Goal: Information Seeking & Learning: Find contact information

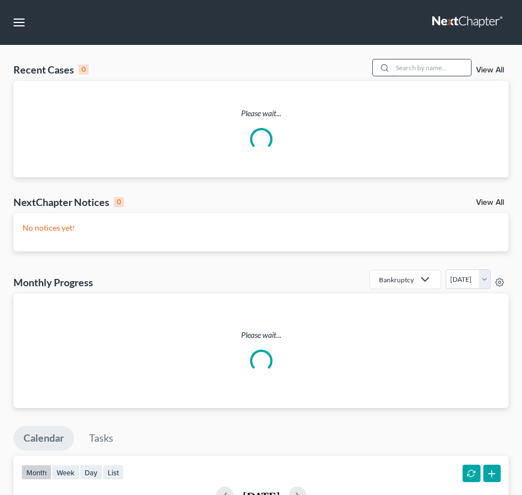
click at [433, 68] on input "search" at bounding box center [432, 67] width 79 height 16
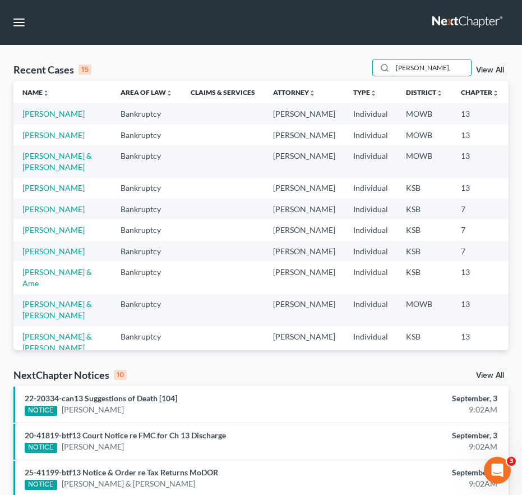
drag, startPoint x: 431, startPoint y: 71, endPoint x: 242, endPoint y: 69, distance: 189.1
click at [242, 69] on div "Recent Cases 15 [PERSON_NAME], View All" at bounding box center [260, 70] width 495 height 22
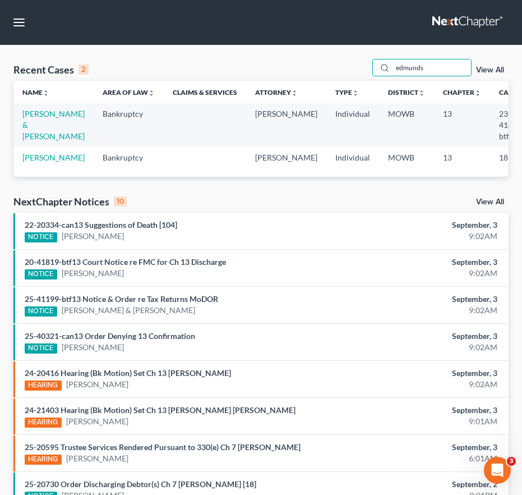
drag, startPoint x: 435, startPoint y: 71, endPoint x: 341, endPoint y: 63, distance: 94.6
click at [341, 63] on div "Recent Cases 2 [PERSON_NAME] View All" at bounding box center [260, 70] width 495 height 22
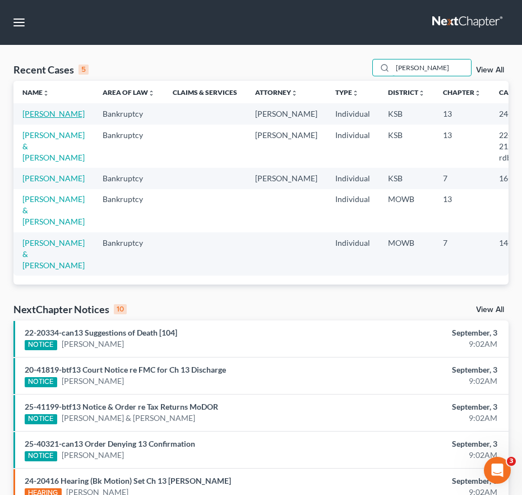
type input "[PERSON_NAME]"
click at [48, 118] on link "[PERSON_NAME]" at bounding box center [53, 114] width 62 height 10
select select "2"
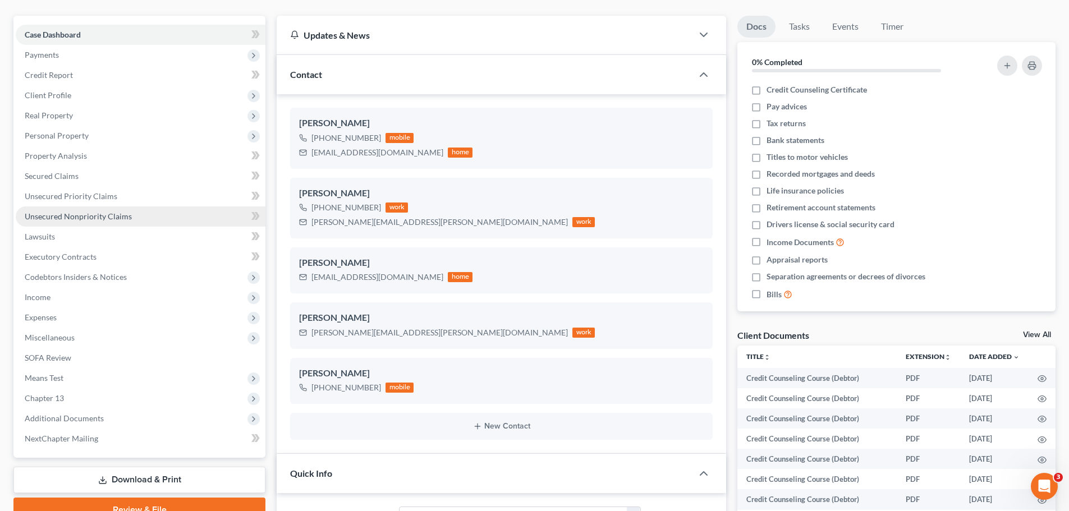
scroll to position [112, 0]
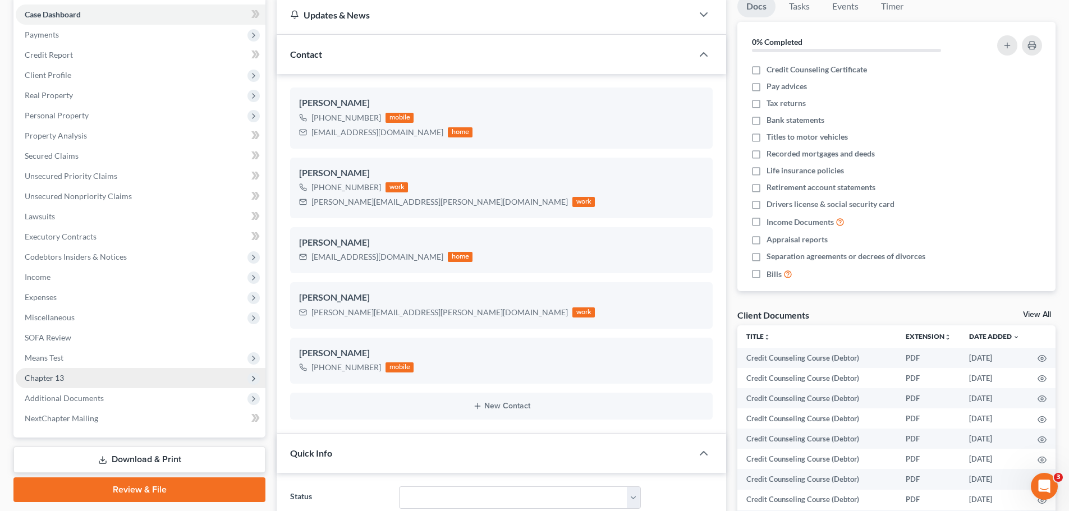
click at [68, 379] on span "Chapter 13" at bounding box center [141, 378] width 250 height 20
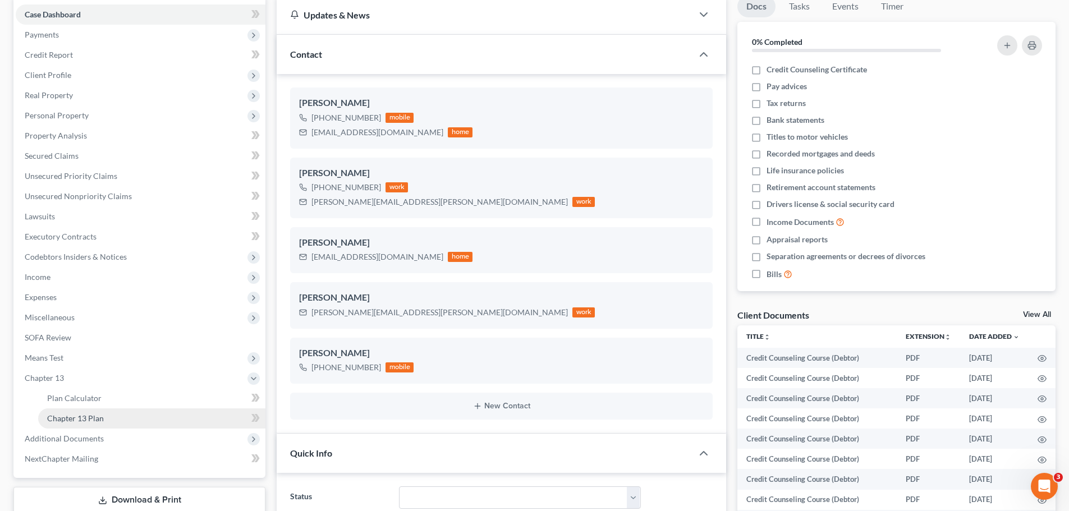
click at [102, 421] on span "Chapter 13 Plan" at bounding box center [75, 418] width 57 height 10
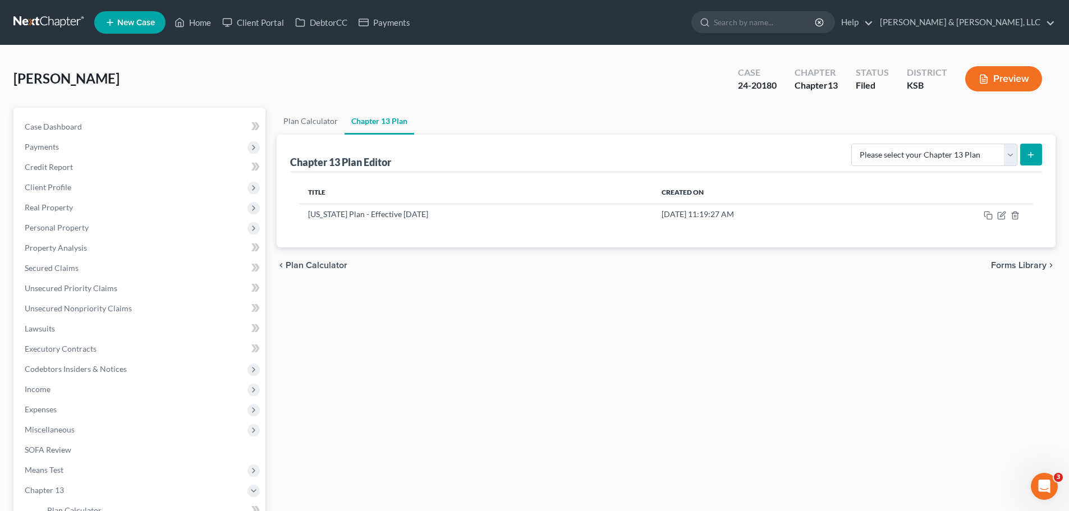
scroll to position [56, 0]
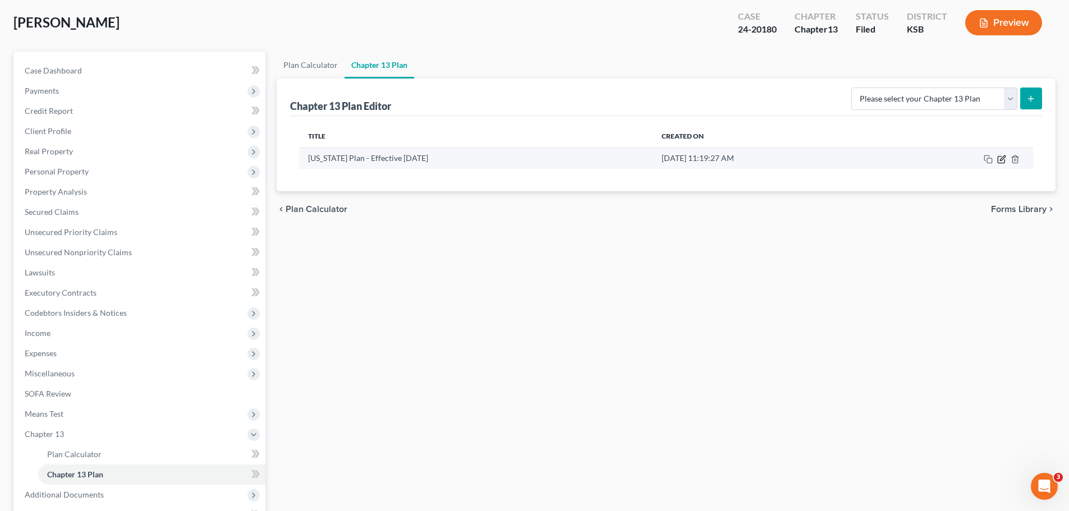
click at [530, 159] on icon "button" at bounding box center [1001, 159] width 9 height 9
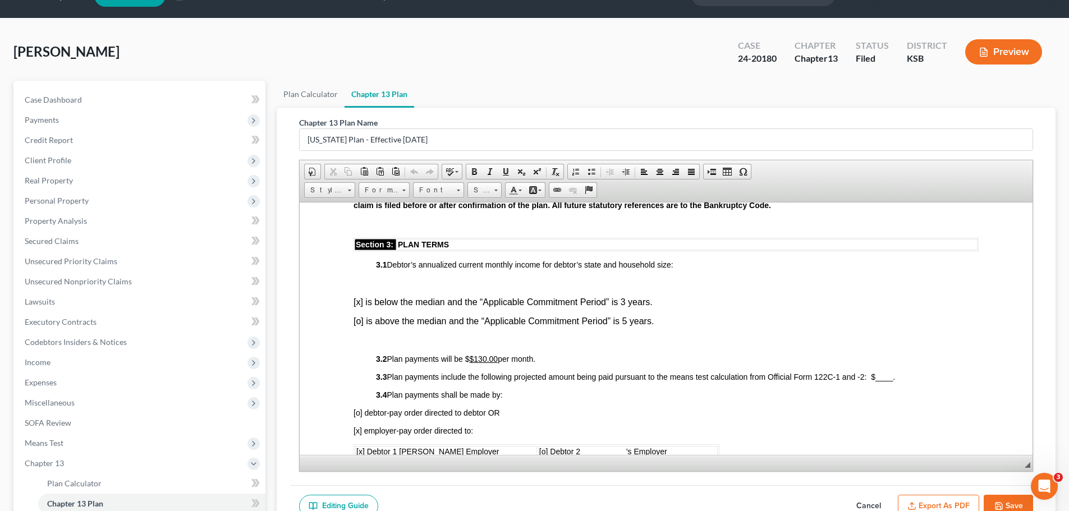
scroll to position [0, 0]
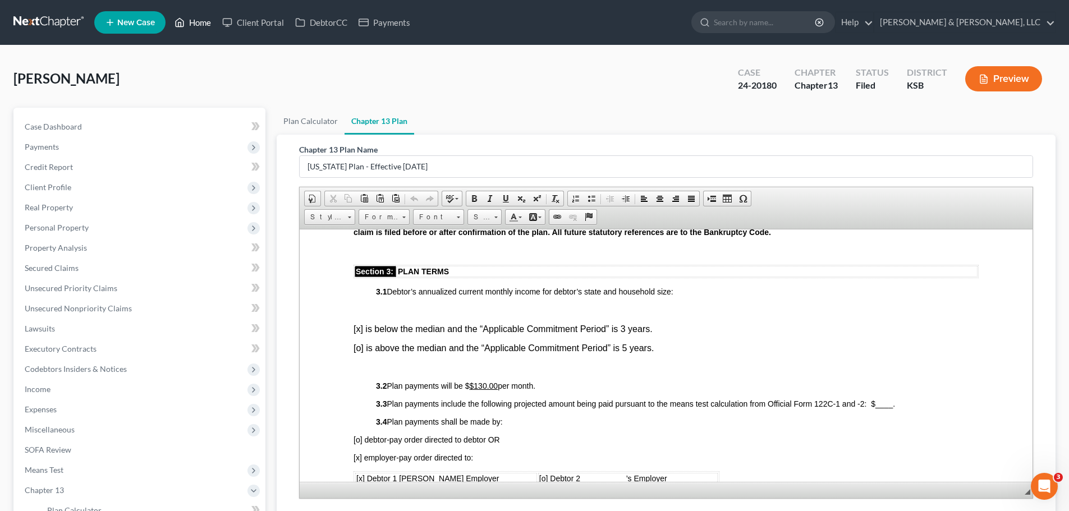
click at [209, 31] on link "Home" at bounding box center [193, 22] width 48 height 20
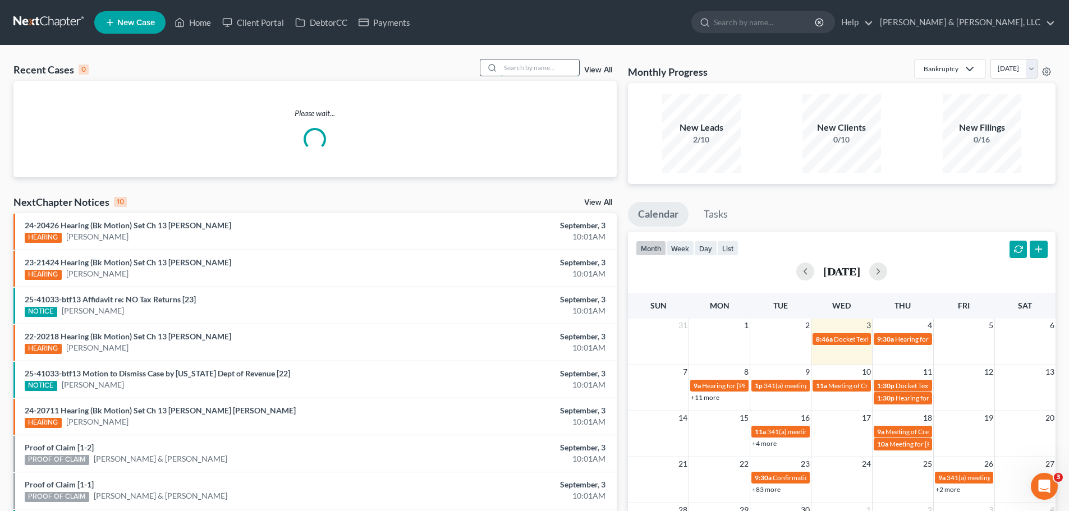
click at [530, 70] on input "search" at bounding box center [539, 67] width 79 height 16
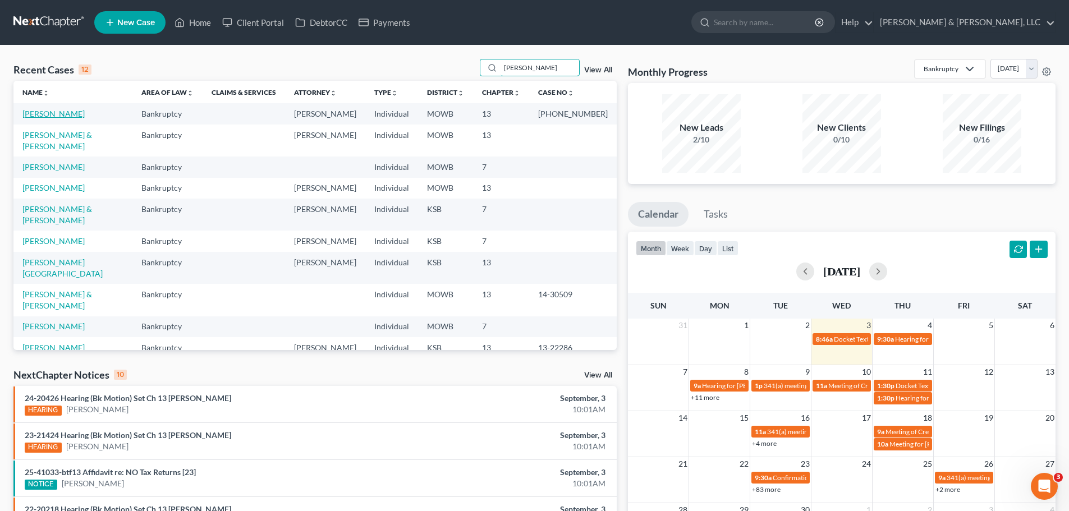
type input "[PERSON_NAME]"
click at [72, 112] on link "[PERSON_NAME]" at bounding box center [53, 114] width 62 height 10
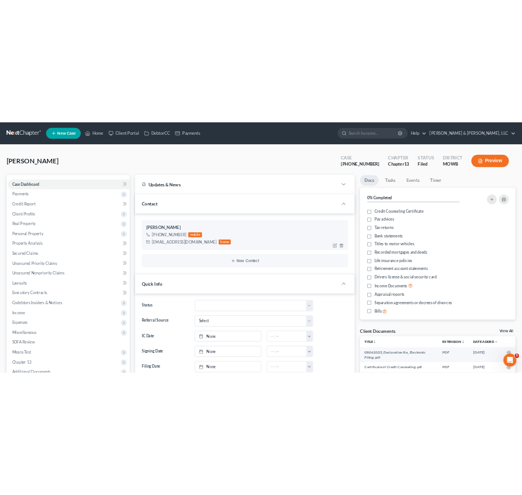
scroll to position [2292, 0]
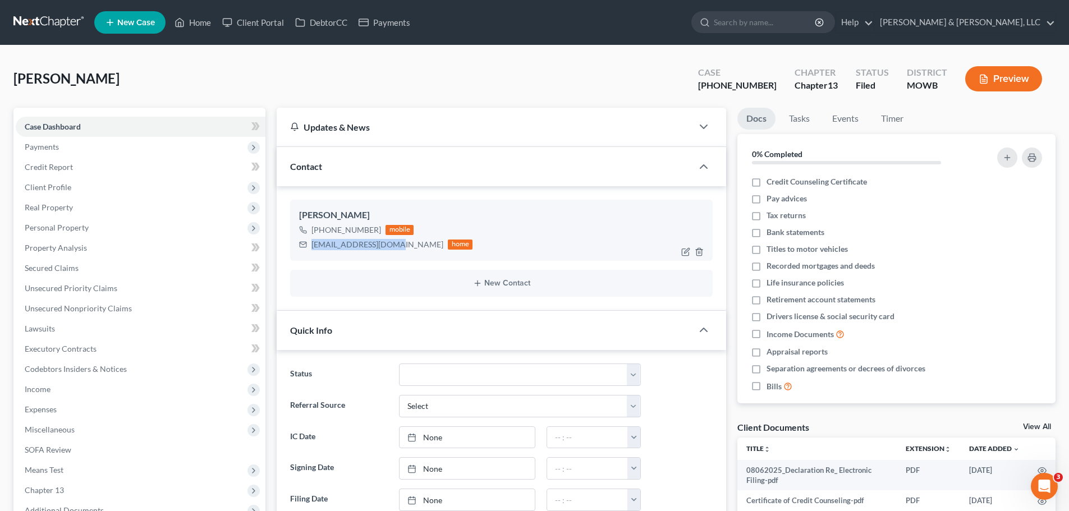
drag, startPoint x: 388, startPoint y: 244, endPoint x: 308, endPoint y: 246, distance: 80.3
click at [308, 248] on div "[EMAIL_ADDRESS][DOMAIN_NAME] home" at bounding box center [385, 244] width 173 height 15
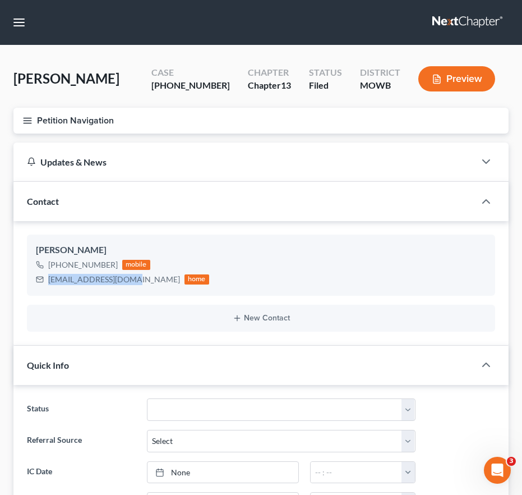
scroll to position [2258, 0]
click at [29, 25] on nav "Home New Case Client Portal DebtorCC Payments [PERSON_NAME] & [PERSON_NAME], LL…" at bounding box center [261, 22] width 522 height 45
click at [22, 25] on button "button" at bounding box center [19, 22] width 20 height 20
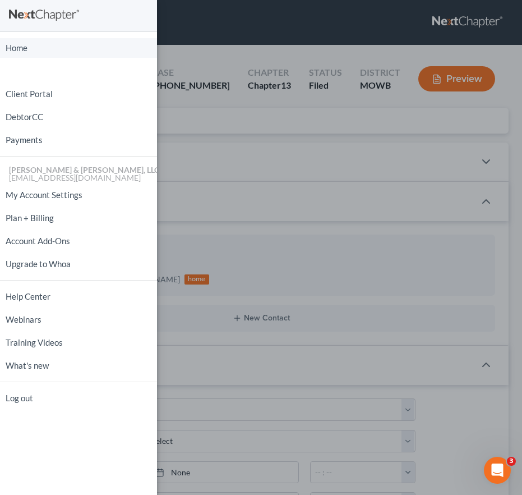
click at [52, 47] on link "Home" at bounding box center [78, 48] width 157 height 20
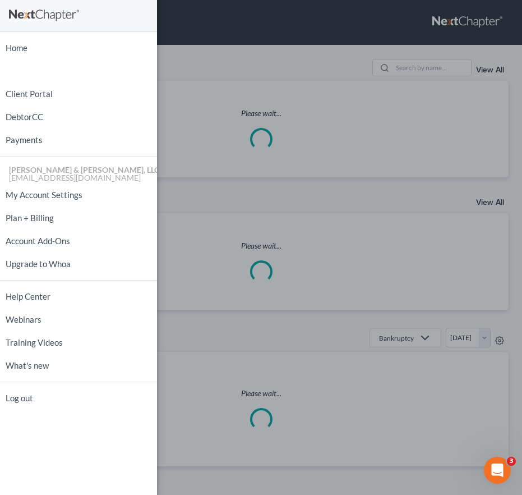
click at [367, 63] on div "Home New Case Client Portal DebtorCC Payments [PERSON_NAME] & [PERSON_NAME], LL…" at bounding box center [261, 247] width 522 height 495
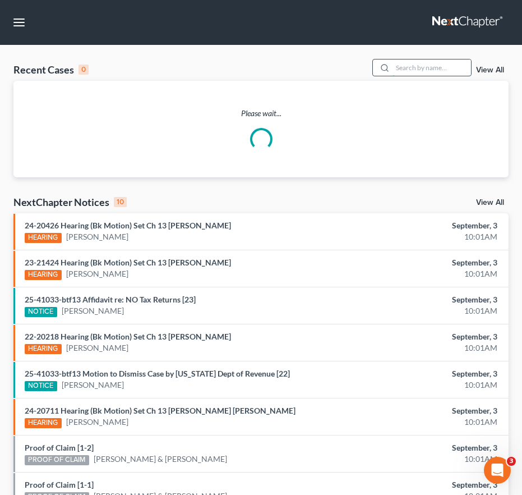
click at [408, 68] on input "search" at bounding box center [432, 67] width 79 height 16
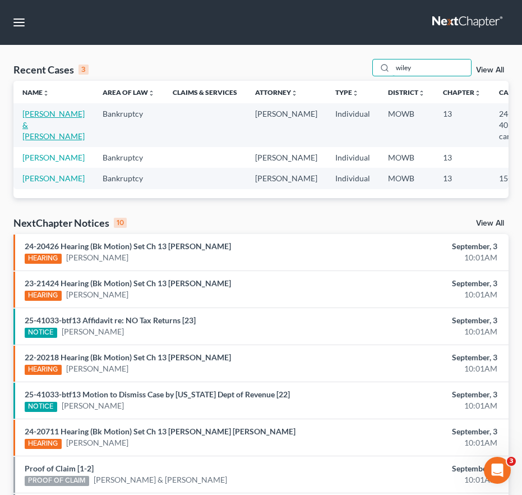
type input "wiley"
click at [44, 112] on link "[PERSON_NAME] & [PERSON_NAME]" at bounding box center [53, 125] width 62 height 32
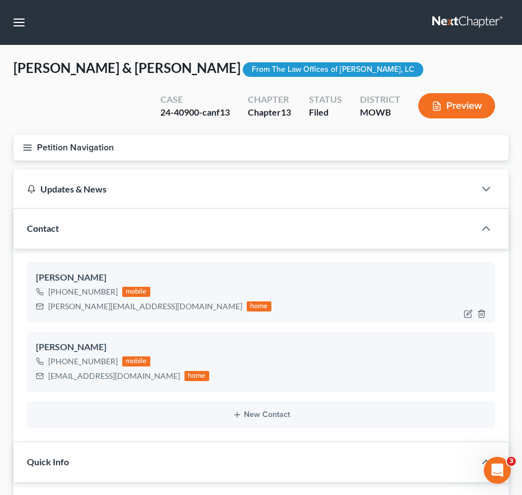
scroll to position [89, 0]
drag, startPoint x: 104, startPoint y: 305, endPoint x: 48, endPoint y: 311, distance: 55.9
click at [48, 311] on div "[PERSON_NAME][EMAIL_ADDRESS][DOMAIN_NAME] home" at bounding box center [154, 306] width 236 height 15
drag, startPoint x: 144, startPoint y: 379, endPoint x: 44, endPoint y: 383, distance: 99.9
click at [44, 383] on div "[EMAIL_ADDRESS][DOMAIN_NAME] home" at bounding box center [122, 376] width 173 height 15
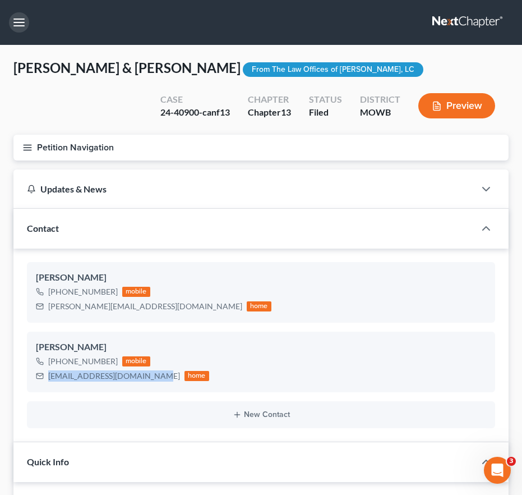
drag, startPoint x: 13, startPoint y: 24, endPoint x: 34, endPoint y: 48, distance: 31.9
click at [13, 24] on button "button" at bounding box center [19, 22] width 20 height 20
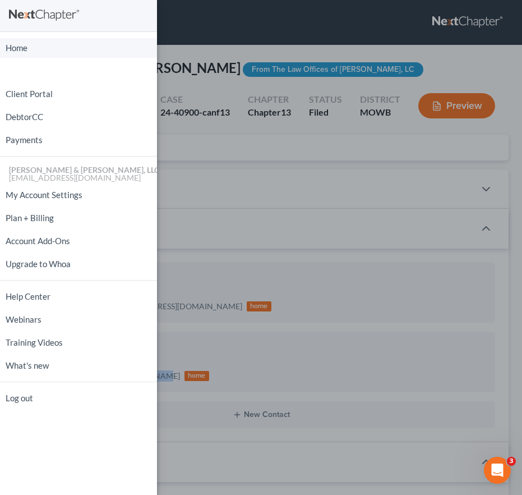
click at [38, 47] on link "Home" at bounding box center [78, 48] width 157 height 20
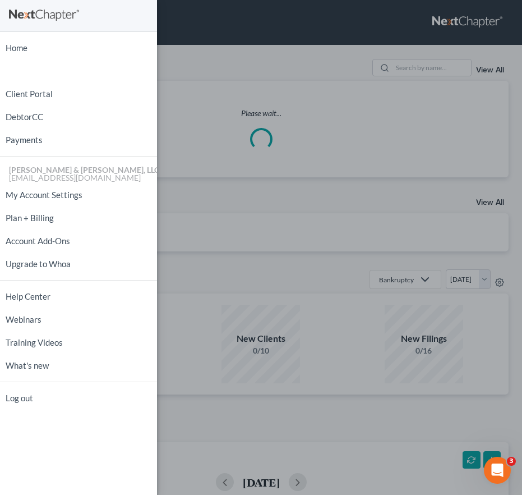
click at [400, 76] on div "Home New Case Client Portal DebtorCC Payments [PERSON_NAME] & [PERSON_NAME], LL…" at bounding box center [261, 247] width 522 height 495
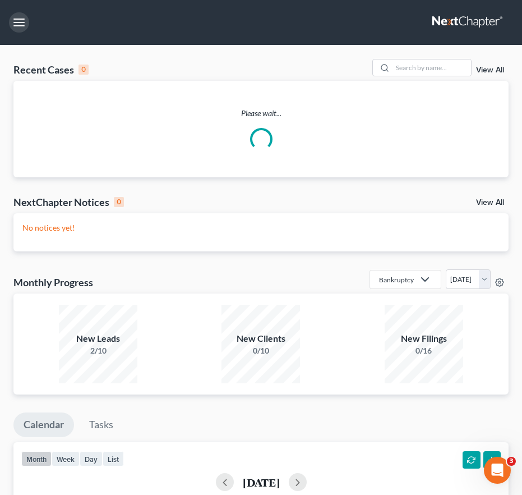
click at [412, 68] on div "Home New Case Client Portal DebtorCC Payments [PERSON_NAME] & [PERSON_NAME], LL…" at bounding box center [261, 429] width 522 height 858
click at [406, 67] on input "search" at bounding box center [432, 67] width 79 height 16
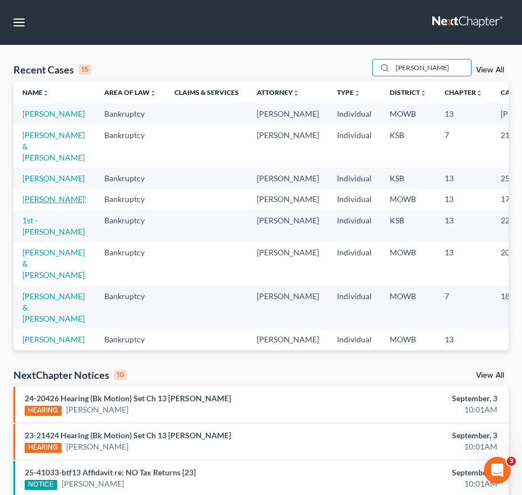
type input "[PERSON_NAME]"
click at [43, 204] on link "[PERSON_NAME]'" at bounding box center [54, 199] width 64 height 10
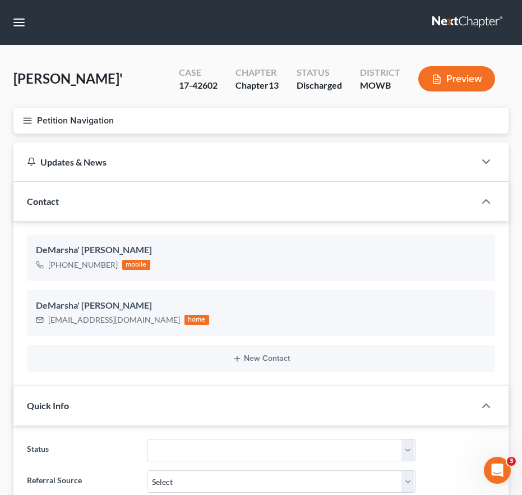
scroll to position [453, 0]
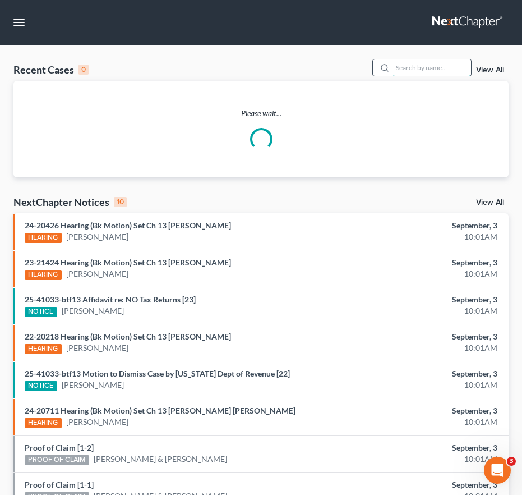
click at [430, 65] on input "search" at bounding box center [432, 67] width 79 height 16
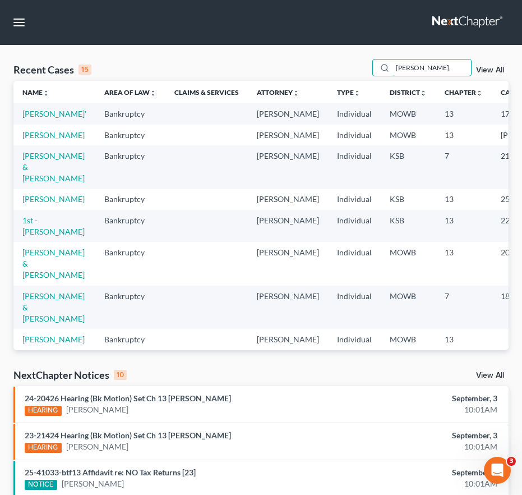
drag, startPoint x: 429, startPoint y: 67, endPoint x: 338, endPoint y: 73, distance: 91.1
click at [338, 73] on div "Recent Cases 15 [PERSON_NAME], View All" at bounding box center [260, 70] width 495 height 22
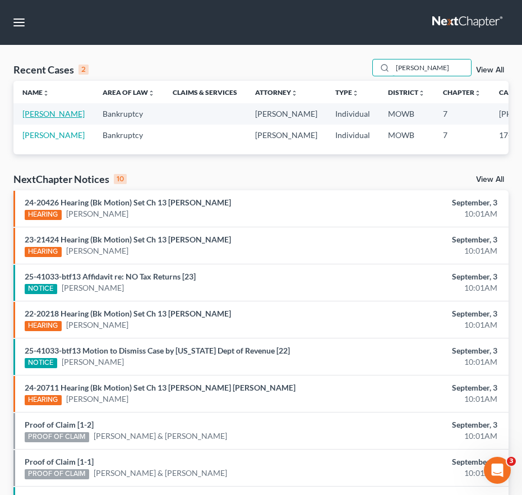
type input "[PERSON_NAME]"
click at [36, 118] on link "[PERSON_NAME]" at bounding box center [53, 114] width 62 height 10
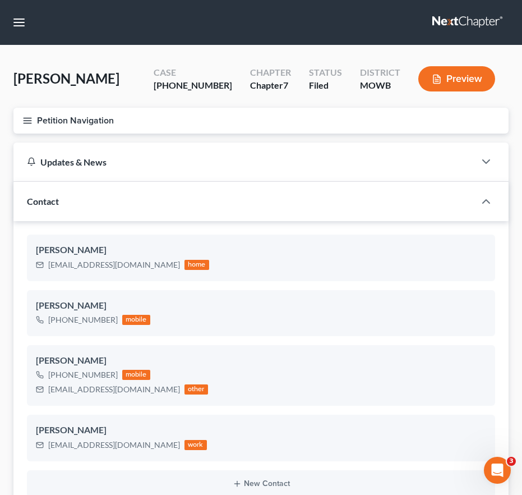
scroll to position [1344, 0]
drag, startPoint x: 107, startPoint y: 267, endPoint x: 26, endPoint y: 270, distance: 81.4
click at [26, 270] on div "[PERSON_NAME] [EMAIL_ADDRESS][DOMAIN_NAME] home [PERSON_NAME] [PHONE_NUMBER] mo…" at bounding box center [260, 365] width 495 height 289
drag, startPoint x: 13, startPoint y: 29, endPoint x: 34, endPoint y: 53, distance: 32.2
click at [13, 29] on button "button" at bounding box center [19, 22] width 20 height 20
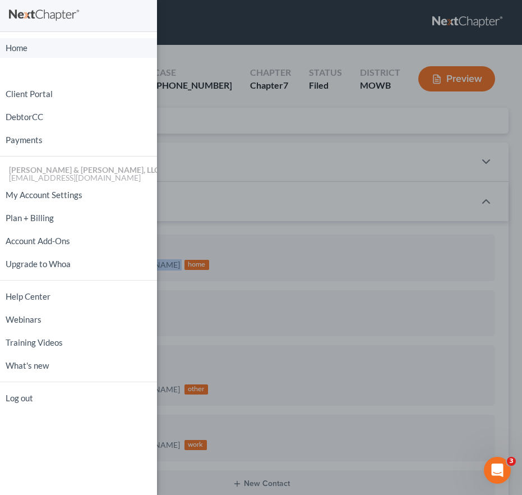
drag, startPoint x: 30, startPoint y: 54, endPoint x: 21, endPoint y: 51, distance: 9.4
click at [30, 54] on link "Home" at bounding box center [78, 48] width 157 height 20
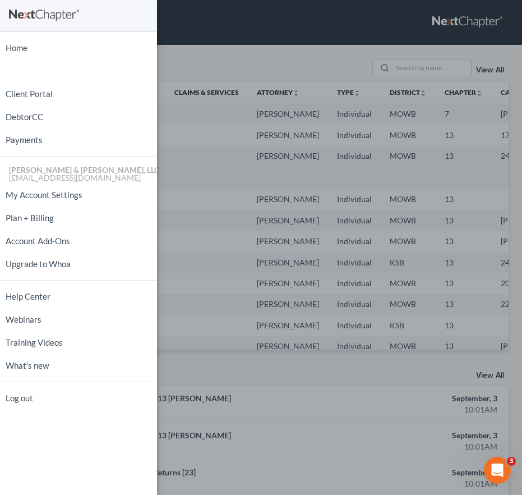
drag, startPoint x: 353, startPoint y: 59, endPoint x: 403, endPoint y: 65, distance: 50.8
click at [353, 59] on div "Home New Case Client Portal DebtorCC Payments [PERSON_NAME] & [PERSON_NAME], LL…" at bounding box center [261, 247] width 522 height 495
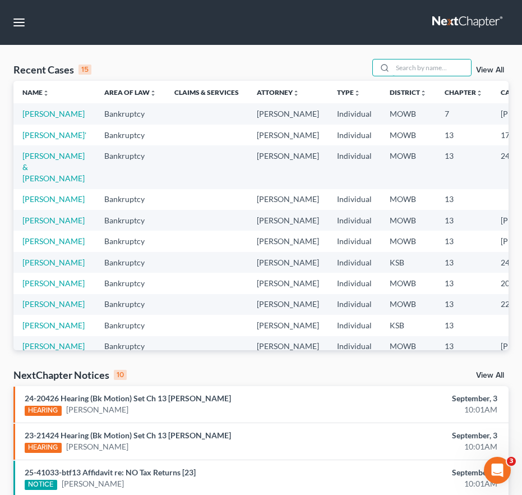
click at [425, 66] on input "search" at bounding box center [432, 67] width 79 height 16
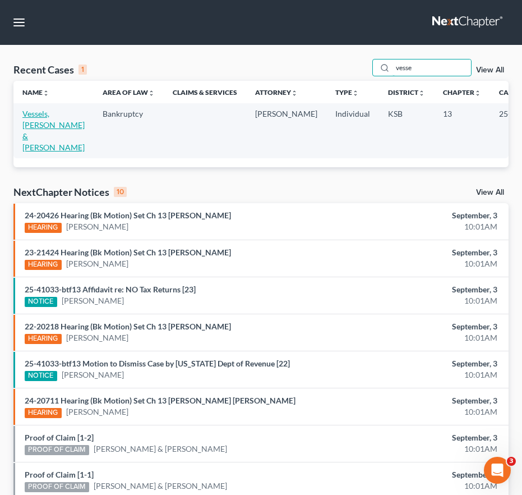
type input "vesse"
click at [42, 121] on link "Vessels, [PERSON_NAME] & [PERSON_NAME]" at bounding box center [53, 130] width 62 height 43
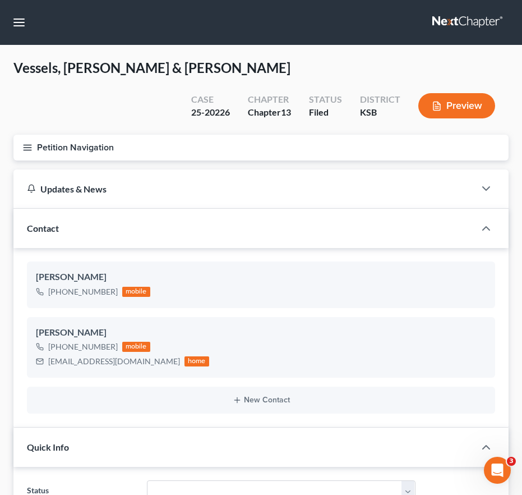
scroll to position [277, 0]
drag, startPoint x: 129, startPoint y: 336, endPoint x: 42, endPoint y: 338, distance: 87.5
click at [42, 354] on div "[EMAIL_ADDRESS][DOMAIN_NAME] home" at bounding box center [122, 361] width 173 height 15
drag, startPoint x: 91, startPoint y: 31, endPoint x: 74, endPoint y: 34, distance: 17.0
click at [91, 31] on nav "Home New Case Client Portal DebtorCC Payments [PERSON_NAME] & [PERSON_NAME], LL…" at bounding box center [261, 22] width 522 height 45
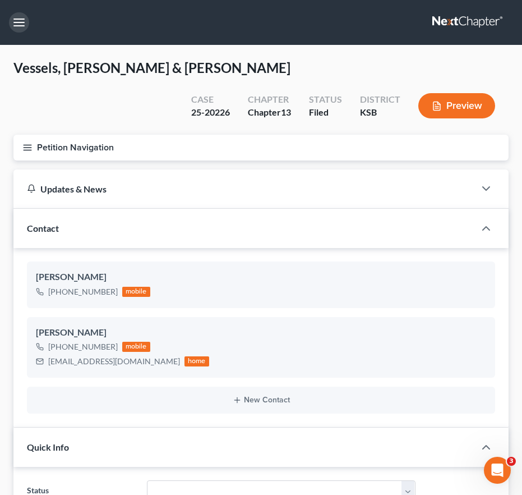
click at [12, 24] on button "button" at bounding box center [19, 22] width 20 height 20
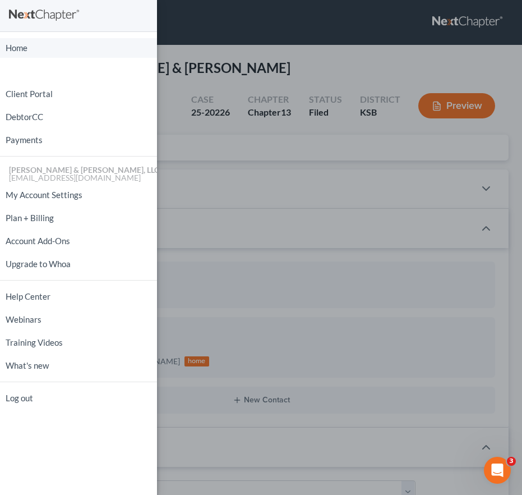
click at [23, 48] on link "Home" at bounding box center [78, 48] width 157 height 20
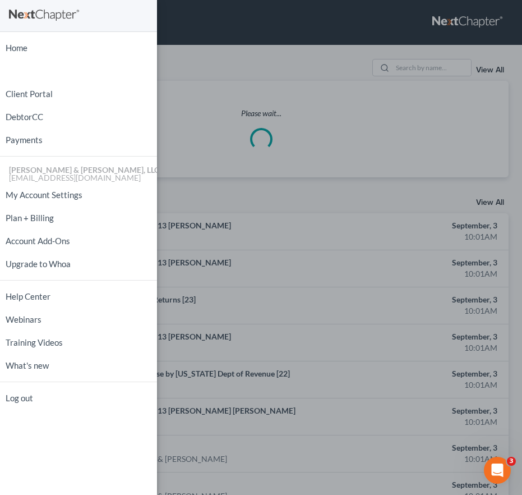
click at [418, 81] on div "Home New Case Client Portal DebtorCC Payments [PERSON_NAME] & [PERSON_NAME], LL…" at bounding box center [261, 247] width 522 height 495
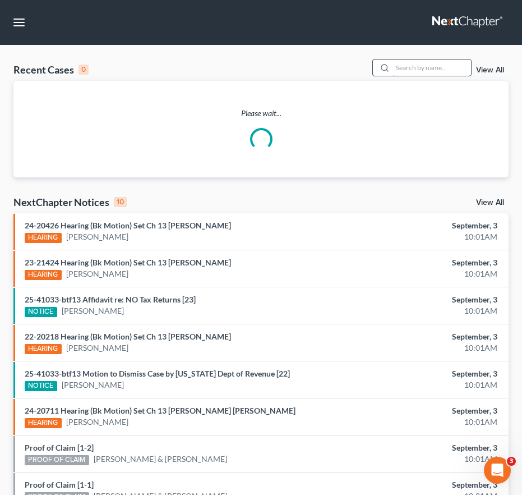
click at [417, 68] on input "search" at bounding box center [432, 67] width 79 height 16
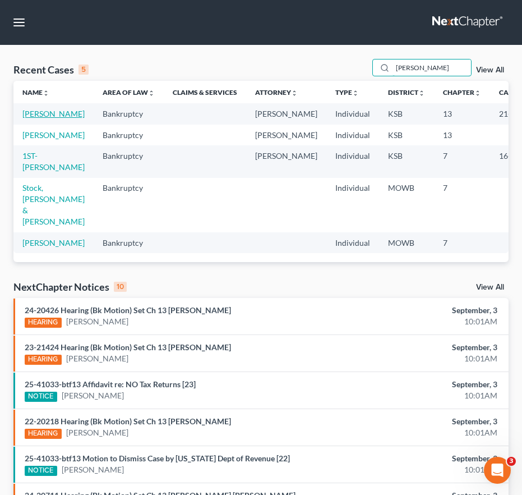
type input "[PERSON_NAME]"
click at [43, 118] on link "[PERSON_NAME]" at bounding box center [53, 114] width 62 height 10
select select "1"
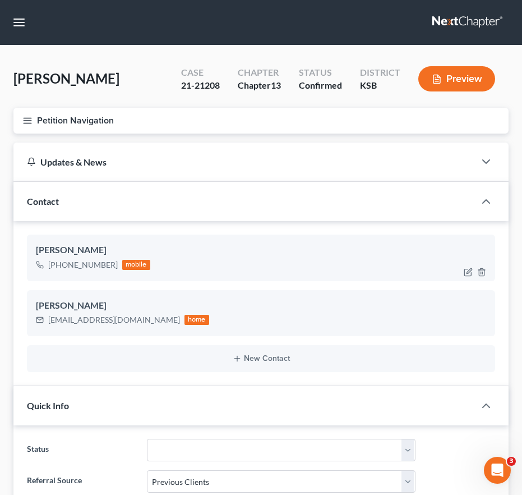
scroll to position [247, 0]
drag, startPoint x: 137, startPoint y: 323, endPoint x: 61, endPoint y: 322, distance: 76.3
click at [41, 324] on div "[EMAIL_ADDRESS][DOMAIN_NAME] home" at bounding box center [122, 319] width 173 height 15
drag, startPoint x: 16, startPoint y: 23, endPoint x: 57, endPoint y: 73, distance: 64.6
click at [16, 23] on button "button" at bounding box center [19, 22] width 20 height 20
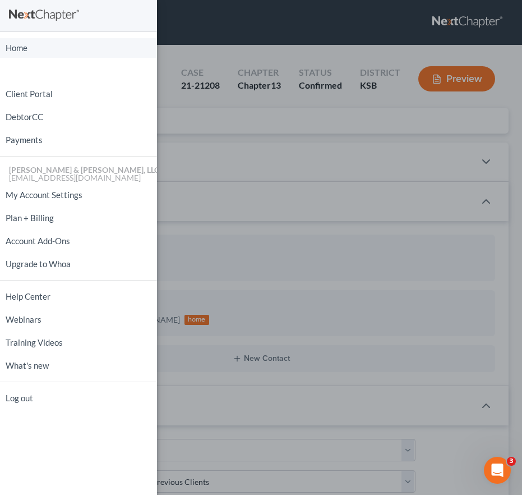
click at [33, 48] on link "Home" at bounding box center [78, 48] width 157 height 20
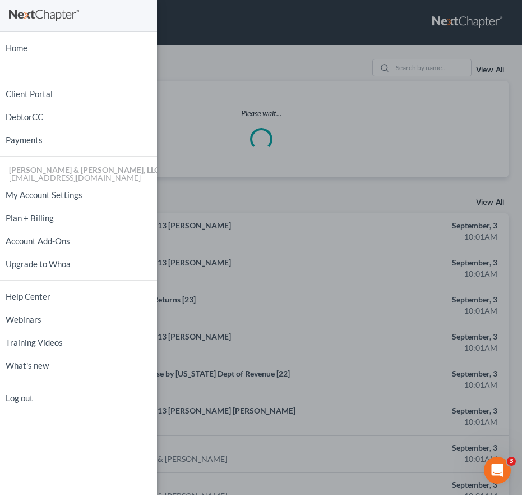
drag, startPoint x: 357, startPoint y: 100, endPoint x: 382, endPoint y: 96, distance: 25.5
click at [357, 99] on div "Home New Case Client Portal DebtorCC Payments [PERSON_NAME] & [PERSON_NAME], LL…" at bounding box center [261, 247] width 522 height 495
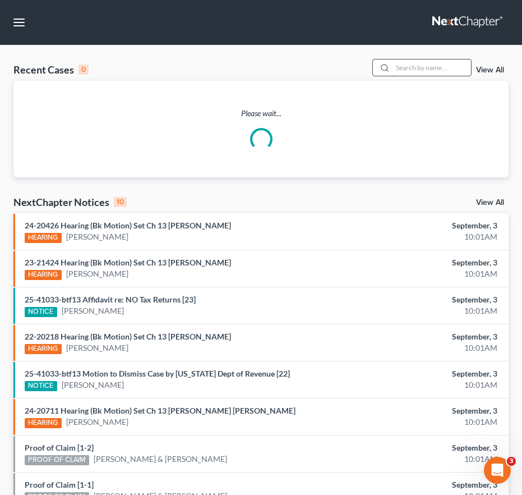
click at [412, 67] on input "search" at bounding box center [432, 67] width 79 height 16
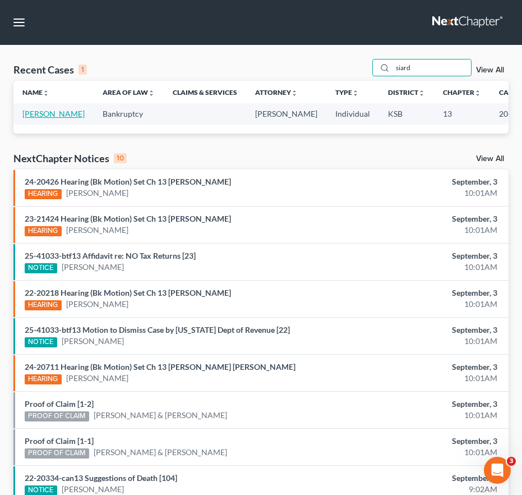
type input "siard"
click at [33, 118] on link "[PERSON_NAME]" at bounding box center [53, 114] width 62 height 10
select select "4"
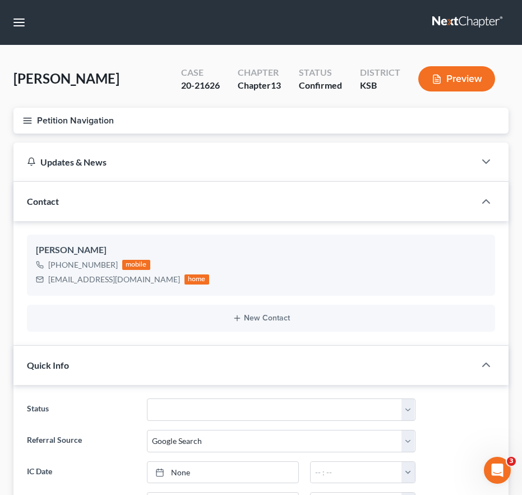
scroll to position [759, 0]
drag, startPoint x: 128, startPoint y: 282, endPoint x: 55, endPoint y: 279, distance: 73.0
click at [31, 285] on div "[PERSON_NAME] [PHONE_NUMBER] mobile [EMAIL_ADDRESS][DOMAIN_NAME] home" at bounding box center [261, 264] width 468 height 61
